Goal: Find specific fact: Find specific fact

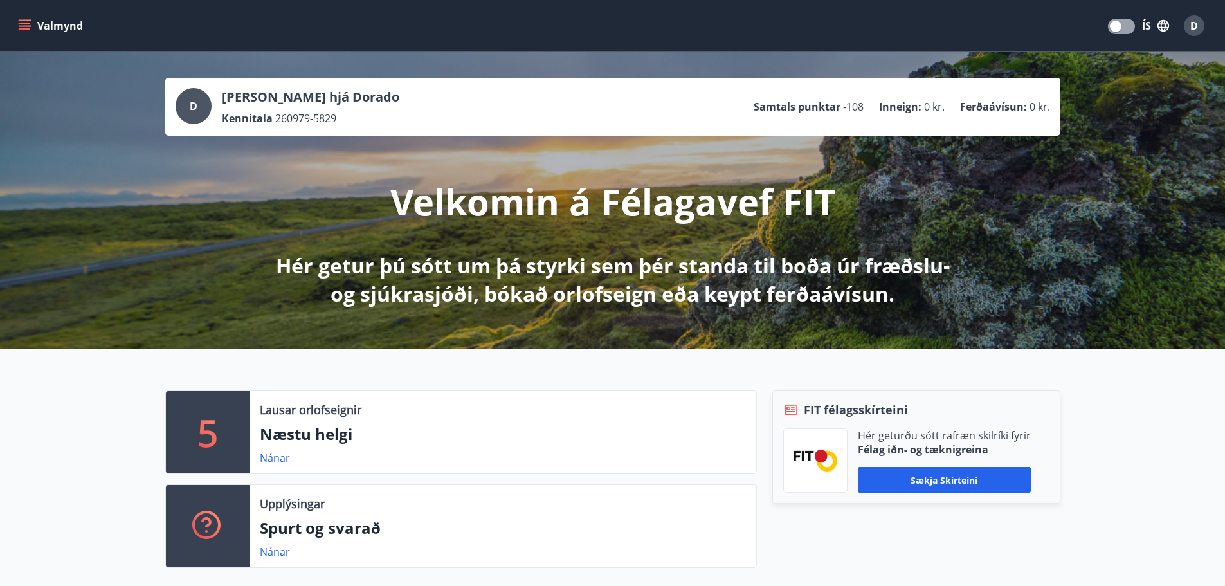
click at [37, 17] on button "Valmynd" at bounding box center [51, 25] width 73 height 23
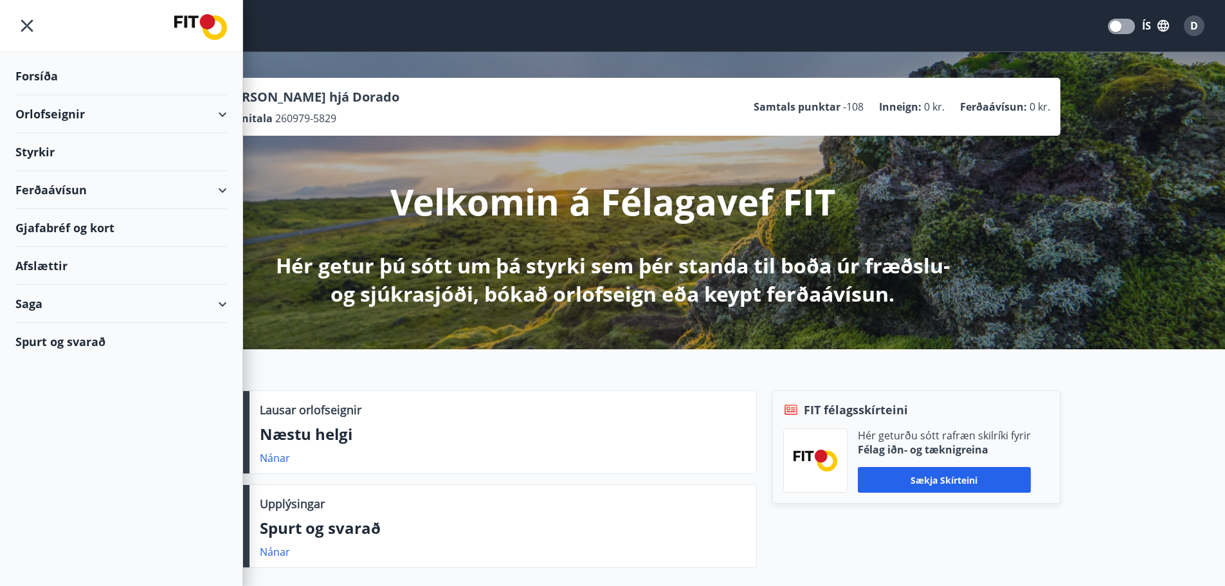
click at [56, 343] on div "Spurt og svarað" at bounding box center [121, 341] width 212 height 37
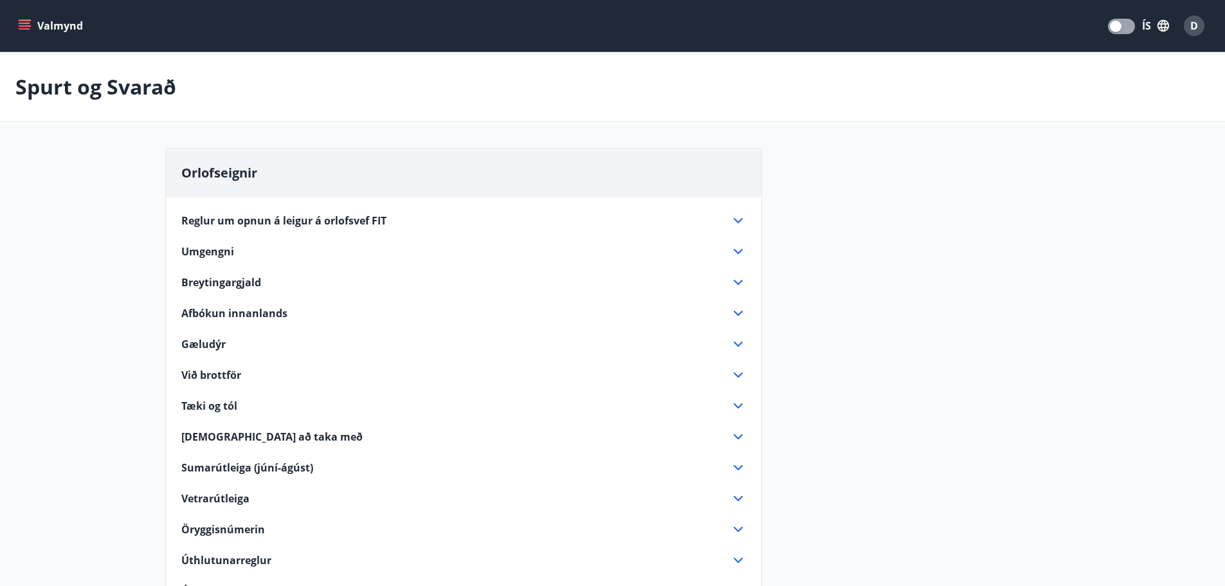
click at [51, 30] on button "Valmynd" at bounding box center [51, 25] width 73 height 23
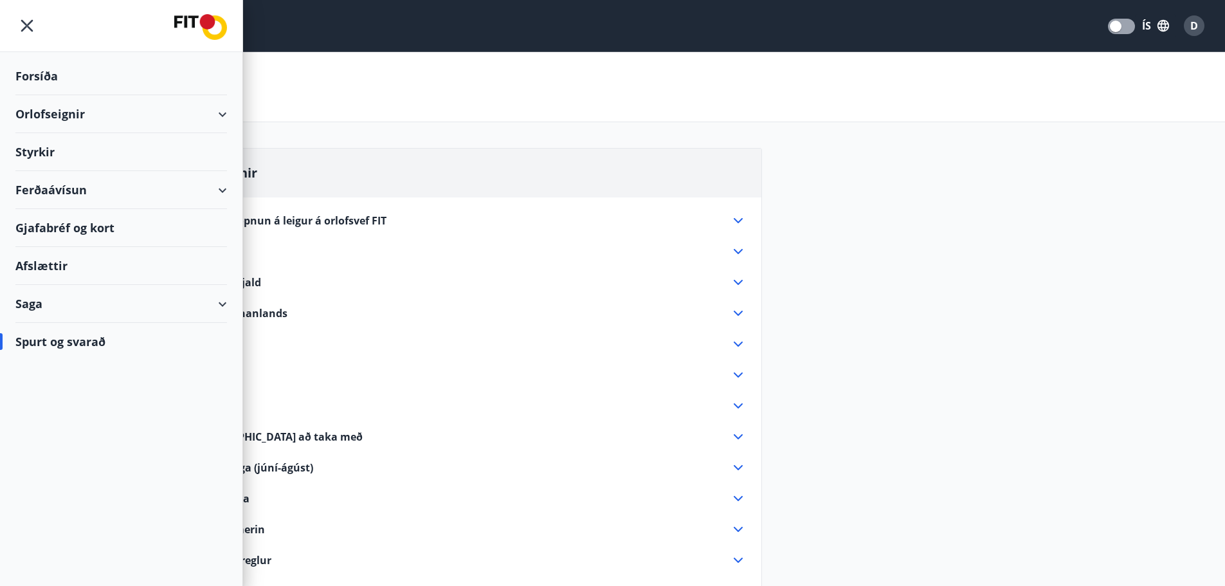
click at [40, 271] on div "Afslættir" at bounding box center [121, 266] width 212 height 38
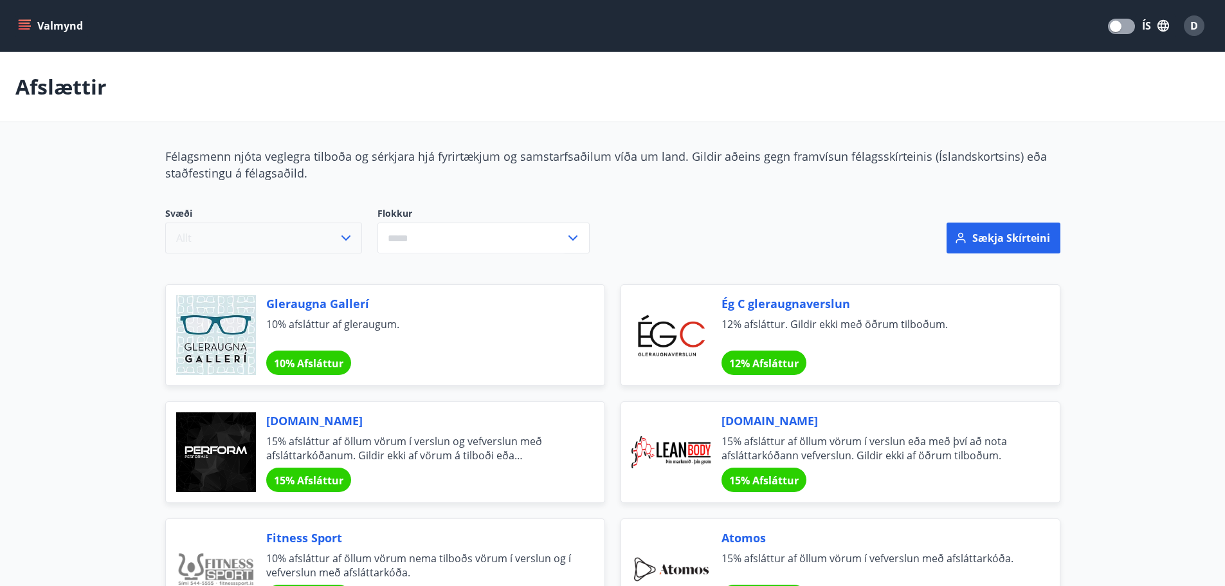
click at [363, 229] on div "Svæði Allt" at bounding box center [271, 230] width 212 height 46
click at [423, 238] on input "text" at bounding box center [472, 239] width 188 height 32
click at [423, 287] on li "Bíllinn" at bounding box center [483, 288] width 211 height 23
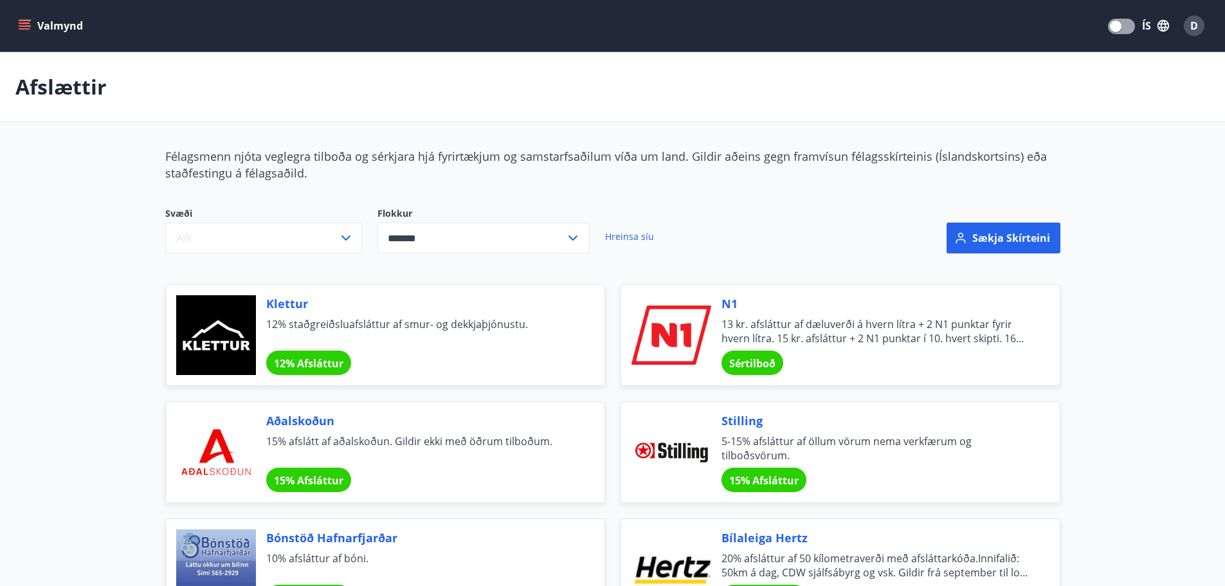
type input "*******"
click at [805, 339] on span "13 kr. afsláttur af dæluverði á hvern lítra + 2 N1 punktar fyrir hvern lítra. 1…" at bounding box center [875, 331] width 307 height 28
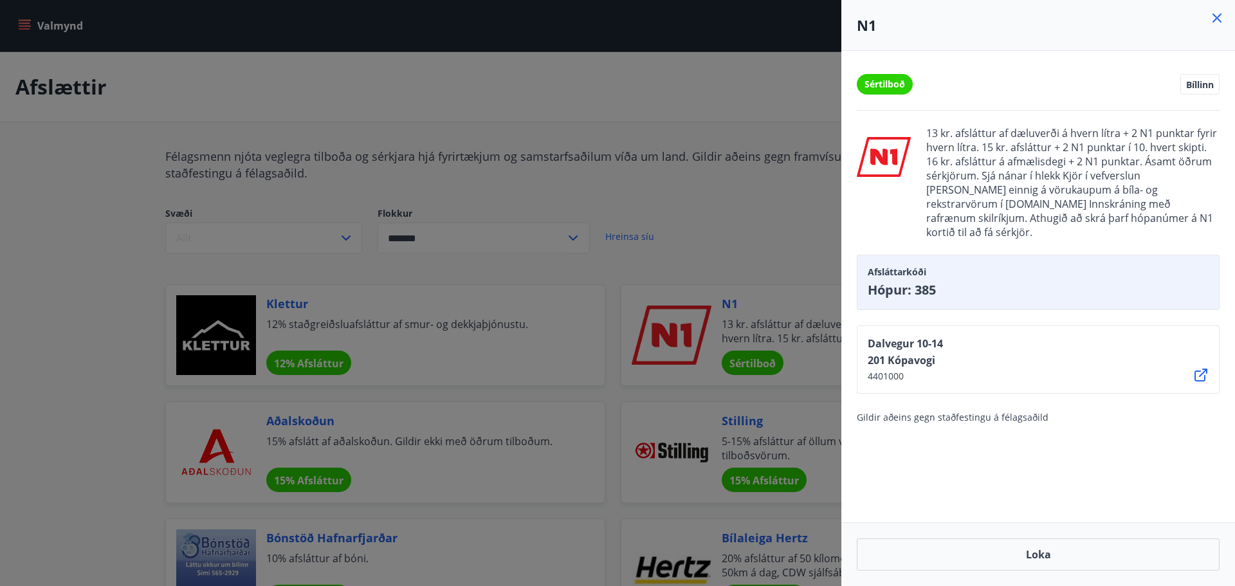
click at [1203, 367] on icon at bounding box center [1200, 374] width 15 height 15
click at [1217, 15] on icon at bounding box center [1216, 17] width 15 height 15
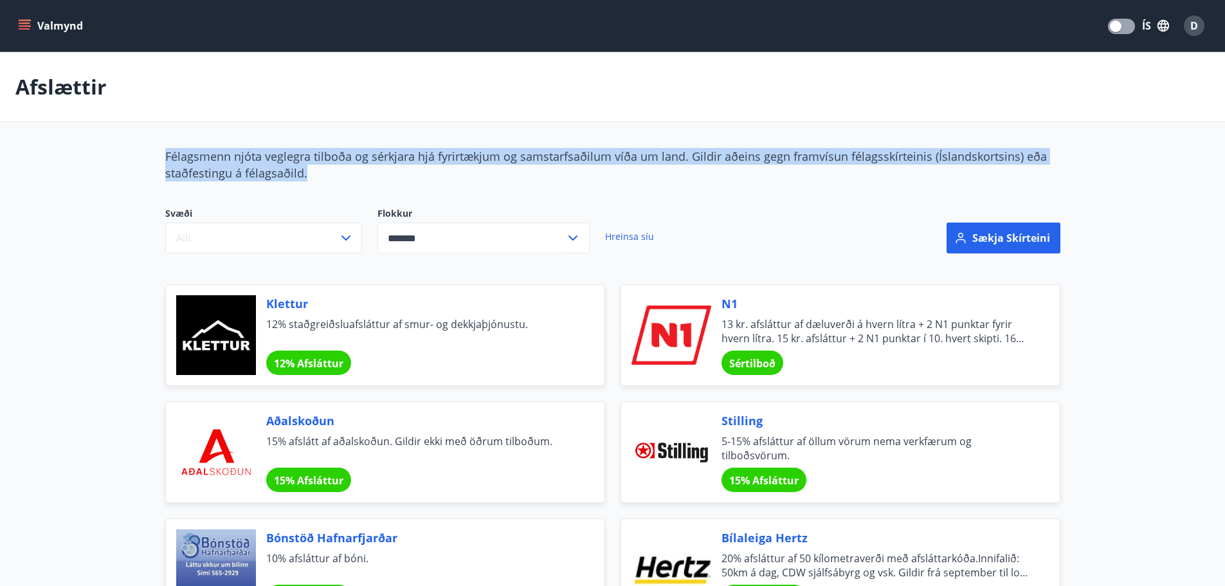
drag, startPoint x: 331, startPoint y: 171, endPoint x: 158, endPoint y: 158, distance: 174.1
click at [158, 158] on div "Félagsmenn njóta veglegra tilboða og sérkjara hjá fyrirtækjum og samstarfsaðilu…" at bounding box center [613, 501] width 926 height 706
click at [195, 158] on span "Félagsmenn njóta veglegra tilboða og sérkjara hjá fyrirtækjum og samstarfsaðilu…" at bounding box center [606, 165] width 882 height 32
drag, startPoint x: 166, startPoint y: 154, endPoint x: 333, endPoint y: 172, distance: 167.6
click at [333, 172] on div "Félagsmenn njóta veglegra tilboða og sérkjara hjá fyrirtækjum og samstarfsaðilu…" at bounding box center [612, 164] width 895 height 33
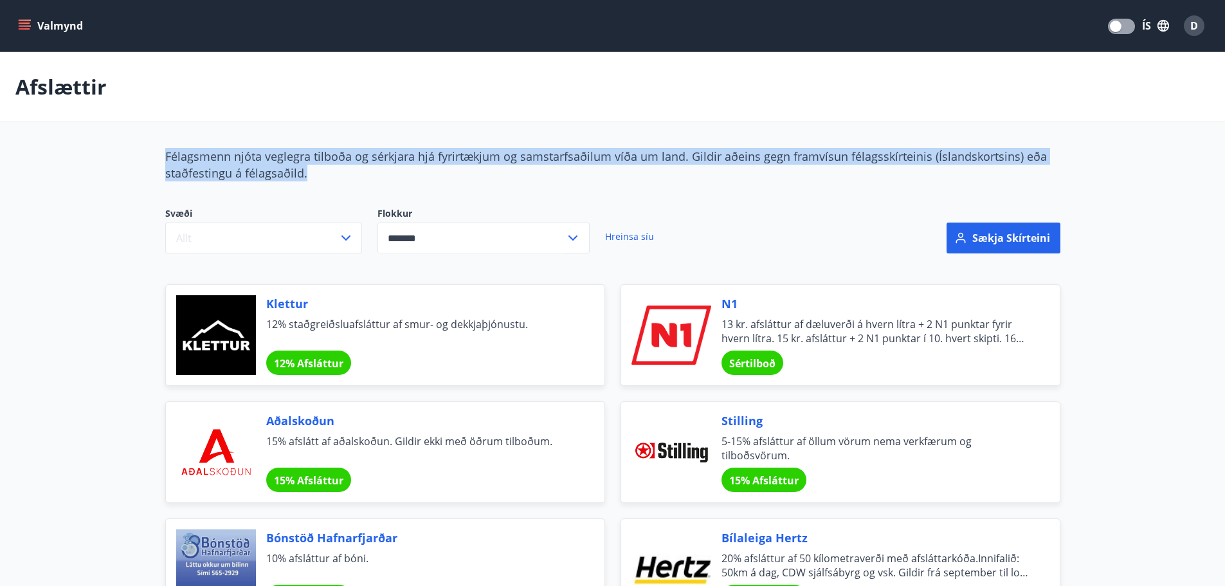
click at [322, 173] on div "Félagsmenn njóta veglegra tilboða og sérkjara hjá fyrirtækjum og samstarfsaðilu…" at bounding box center [612, 164] width 895 height 33
drag, startPoint x: 322, startPoint y: 173, endPoint x: 166, endPoint y: 159, distance: 156.9
click at [166, 159] on div "Félagsmenn njóta veglegra tilboða og sérkjara hjá fyrirtækjum og samstarfsaðilu…" at bounding box center [612, 164] width 895 height 33
click at [178, 158] on span "Félagsmenn njóta veglegra tilboða og sérkjara hjá fyrirtækjum og samstarfsaðilu…" at bounding box center [606, 165] width 882 height 32
drag, startPoint x: 166, startPoint y: 152, endPoint x: 354, endPoint y: 173, distance: 189.0
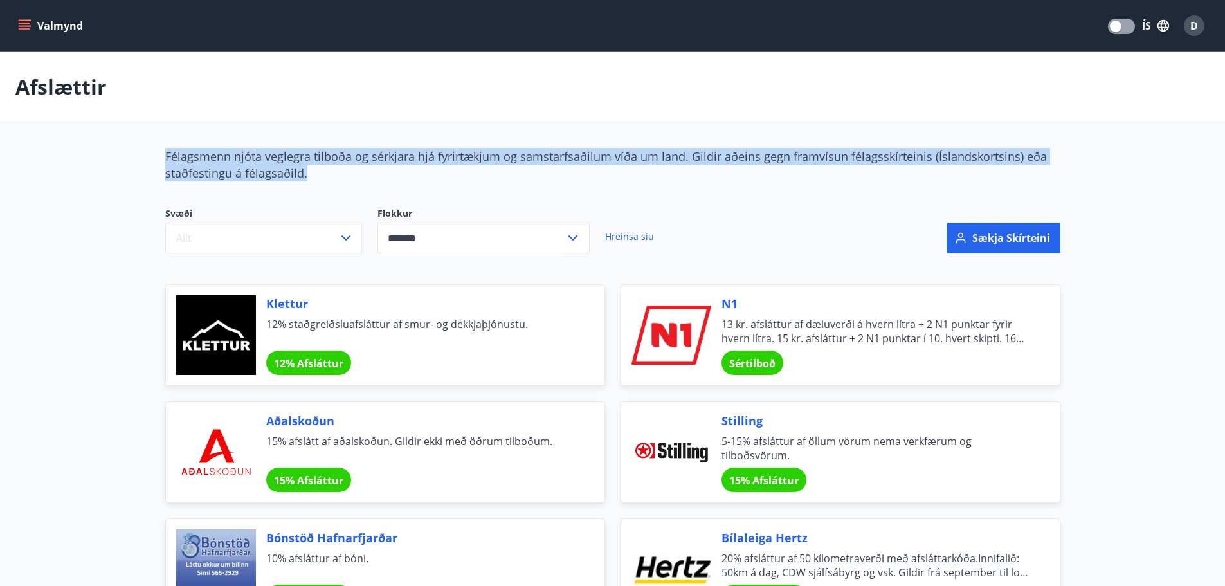
click at [354, 173] on div "Félagsmenn njóta veglegra tilboða og sérkjara hjá fyrirtækjum og samstarfsaðilu…" at bounding box center [612, 164] width 895 height 33
click at [311, 172] on div "Félagsmenn njóta veglegra tilboða og sérkjara hjá fyrirtækjum og samstarfsaðilu…" at bounding box center [612, 164] width 895 height 33
drag, startPoint x: 317, startPoint y: 172, endPoint x: 139, endPoint y: 157, distance: 178.8
click at [139, 157] on main "Afslættir Félagsmenn njóta veglegra tilboða og sérkjara hjá fyrirtækjum og sams…" at bounding box center [612, 453] width 1225 height 802
click at [200, 159] on span "Félagsmenn njóta veglegra tilboða og sérkjara hjá fyrirtækjum og samstarfsaðilu…" at bounding box center [606, 165] width 882 height 32
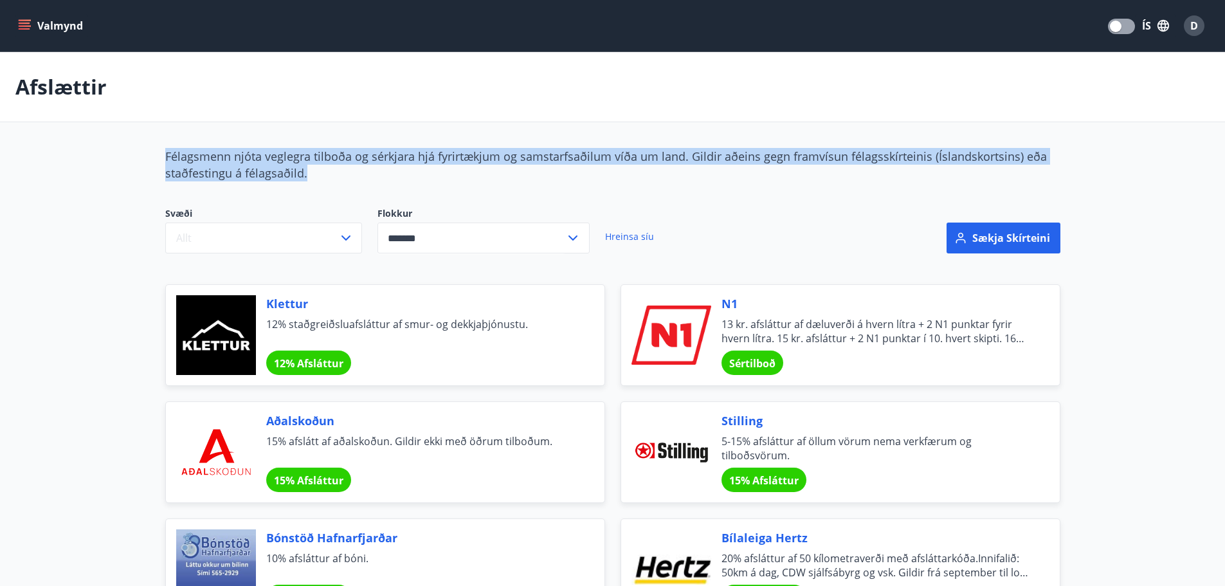
drag, startPoint x: 165, startPoint y: 154, endPoint x: 379, endPoint y: 178, distance: 214.9
click at [379, 178] on div "Félagsmenn njóta veglegra tilboða og sérkjara hjá fyrirtækjum og samstarfsaðilu…" at bounding box center [612, 164] width 895 height 33
click at [332, 174] on div "Félagsmenn njóta veglegra tilboða og sérkjara hjá fyrirtækjum og samstarfsaðilu…" at bounding box center [612, 164] width 895 height 33
drag, startPoint x: 319, startPoint y: 172, endPoint x: 108, endPoint y: 162, distance: 211.2
click at [108, 162] on main "Afslættir Félagsmenn njóta veglegra tilboða og sérkjara hjá fyrirtækjum og sams…" at bounding box center [612, 453] width 1225 height 802
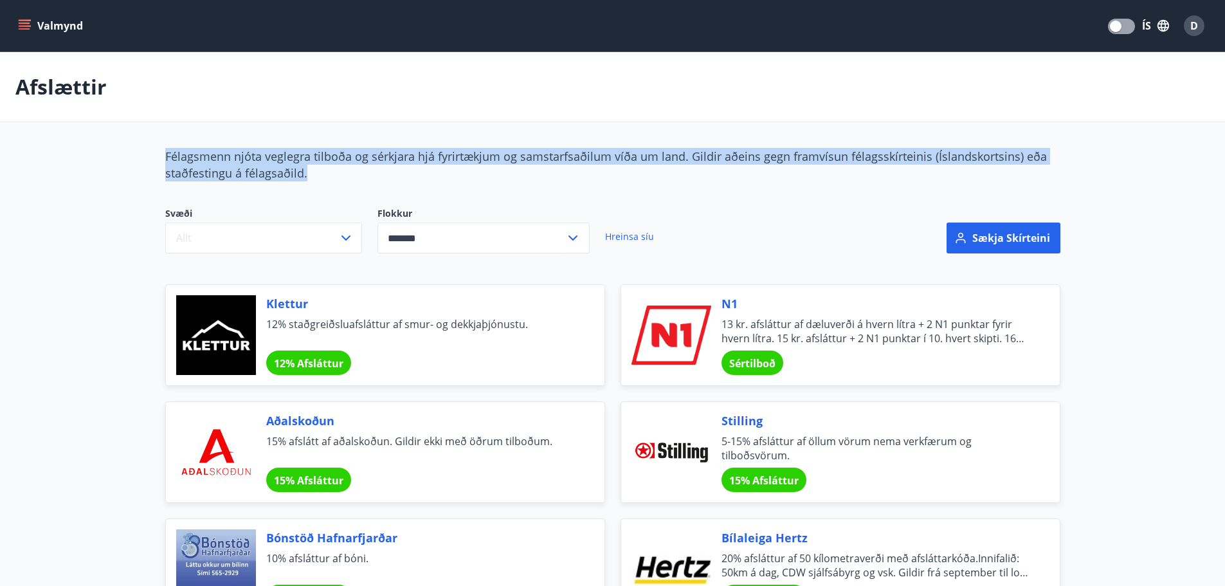
click at [286, 164] on div "Félagsmenn njóta veglegra tilboða og sérkjara hjá fyrirtækjum og samstarfsaðilu…" at bounding box center [612, 164] width 895 height 33
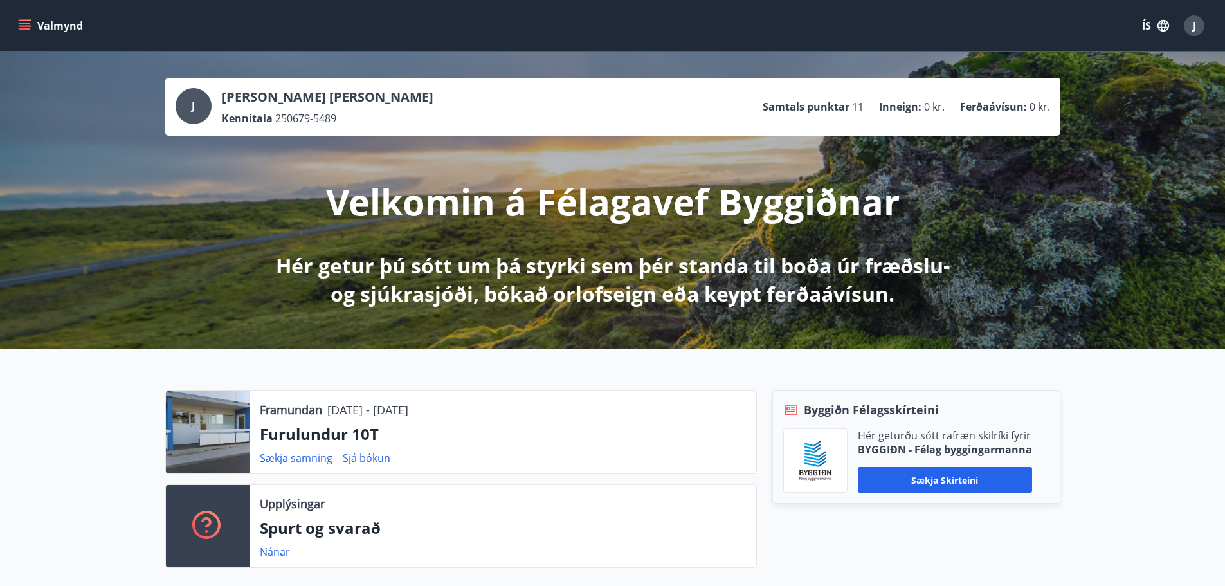
click at [1195, 28] on span "J" at bounding box center [1194, 26] width 3 height 14
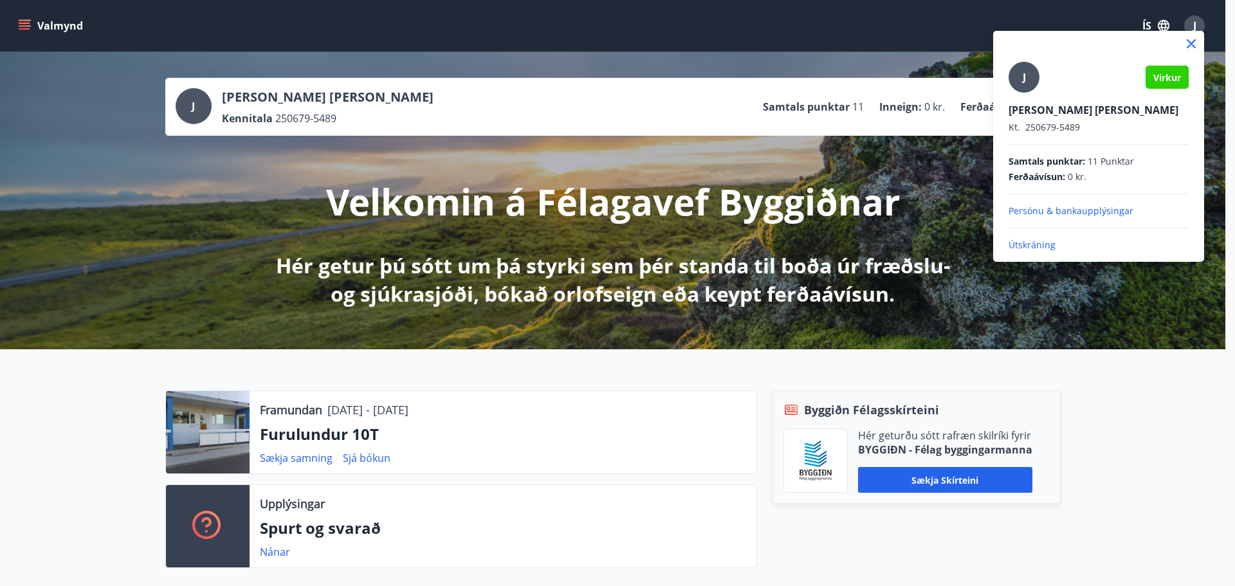
click at [1032, 243] on p "Útskráning" at bounding box center [1098, 245] width 180 height 13
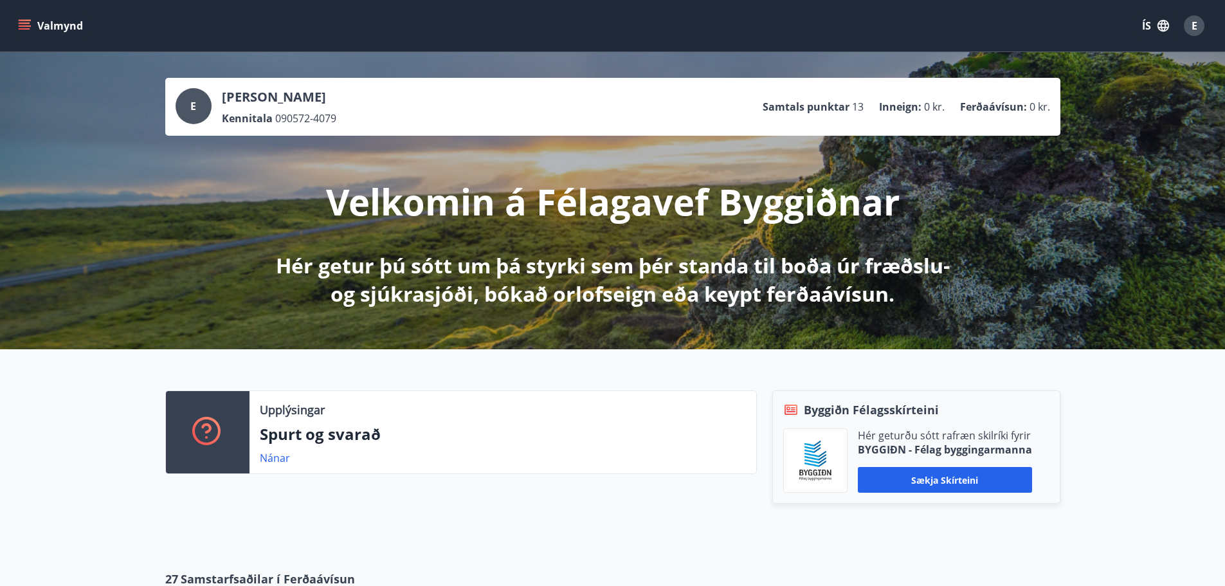
click at [392, 178] on p "Velkomin á Félagavef Byggiðnar" at bounding box center [613, 201] width 574 height 49
click at [1143, 24] on button "ÍS" at bounding box center [1155, 25] width 41 height 23
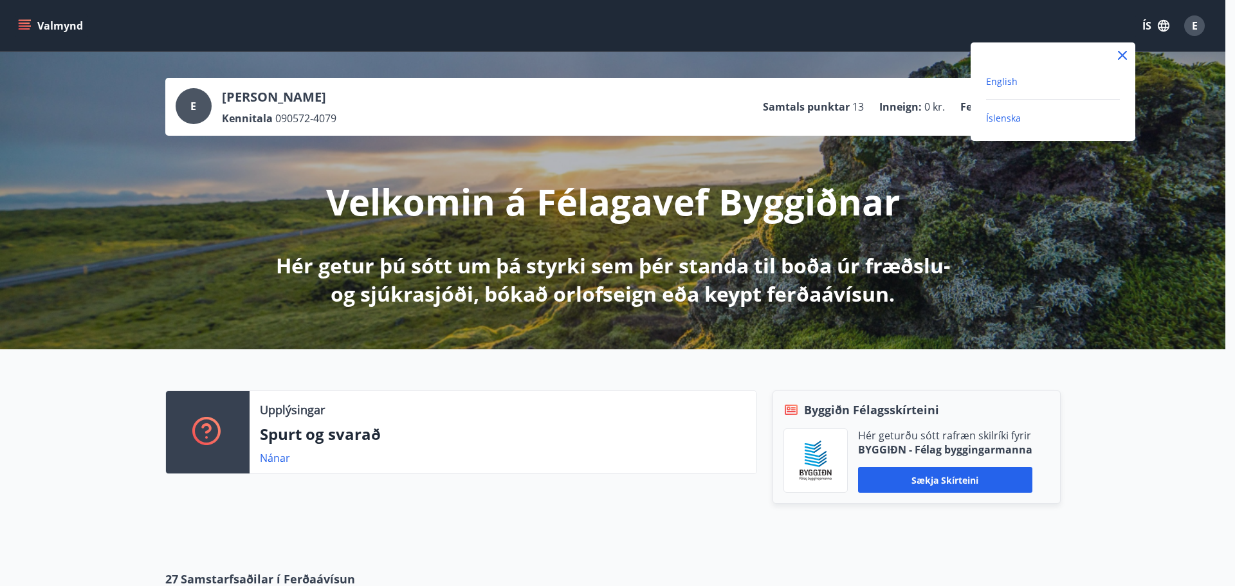
click at [1013, 78] on span "English" at bounding box center [1002, 81] width 32 height 12
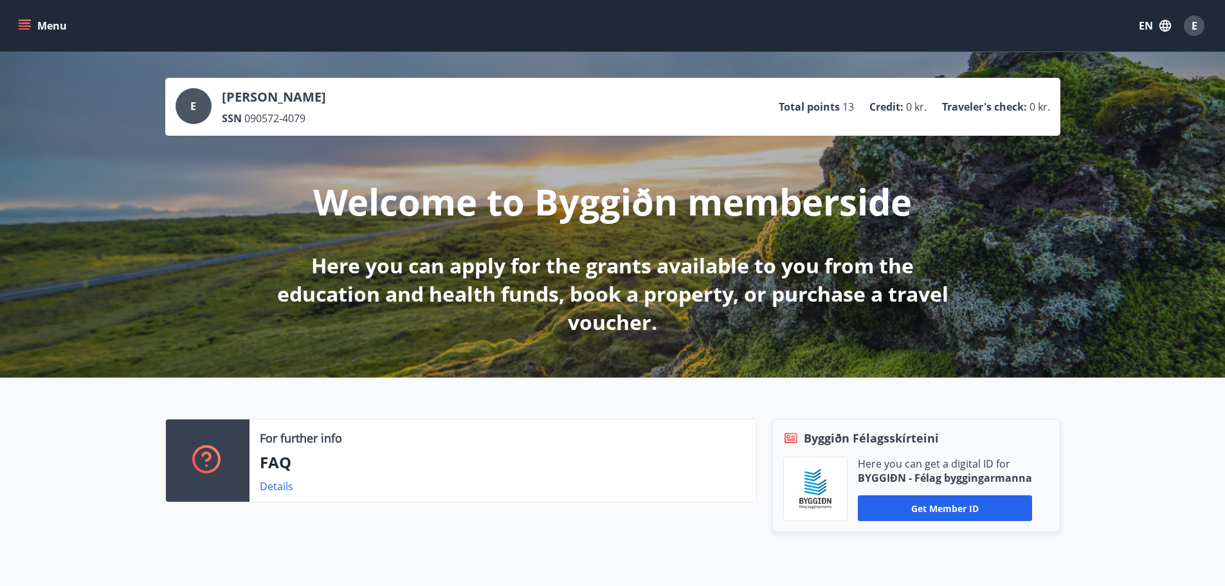
click at [39, 160] on div "E Eyþór Gunnar Gíslason SSN 090572-4079 Total points 13 Credit : 0 kr. Traveler…" at bounding box center [612, 214] width 1225 height 325
drag, startPoint x: 246, startPoint y: 119, endPoint x: 330, endPoint y: 120, distance: 84.3
click at [326, 120] on div "SSN 090572-4079" at bounding box center [274, 118] width 104 height 14
copy span "090572-4079"
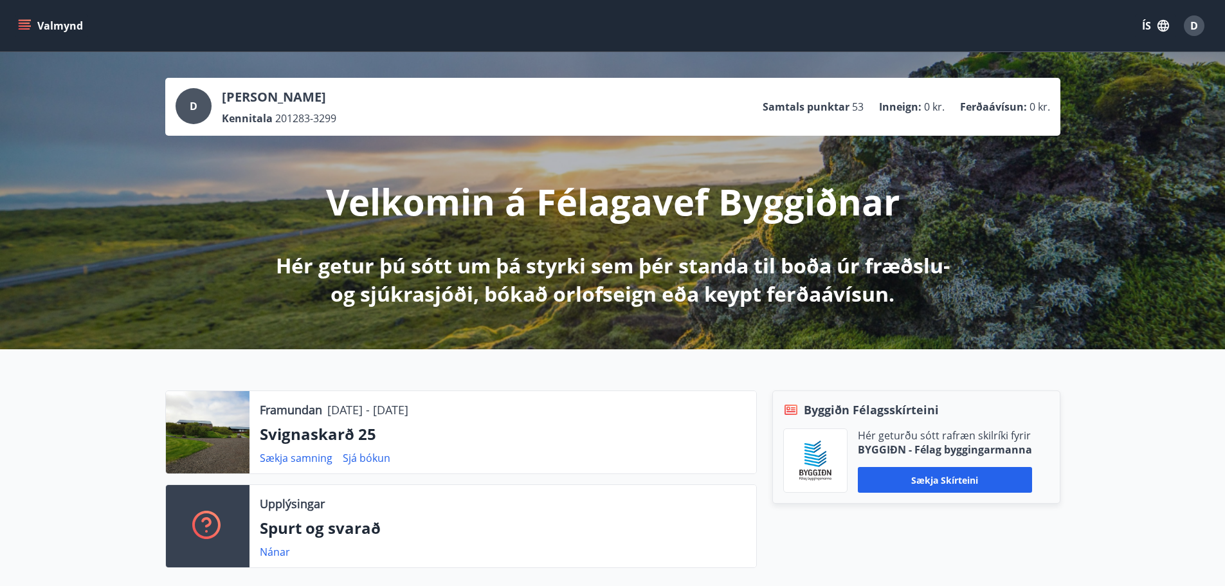
click at [62, 386] on div "Framundan 07.11.2025 - 10.11.2025 Svignaskarð 25 Sækja samning Sjá bókun Upplýs…" at bounding box center [612, 474] width 1225 height 250
